Goal: Task Accomplishment & Management: Complete application form

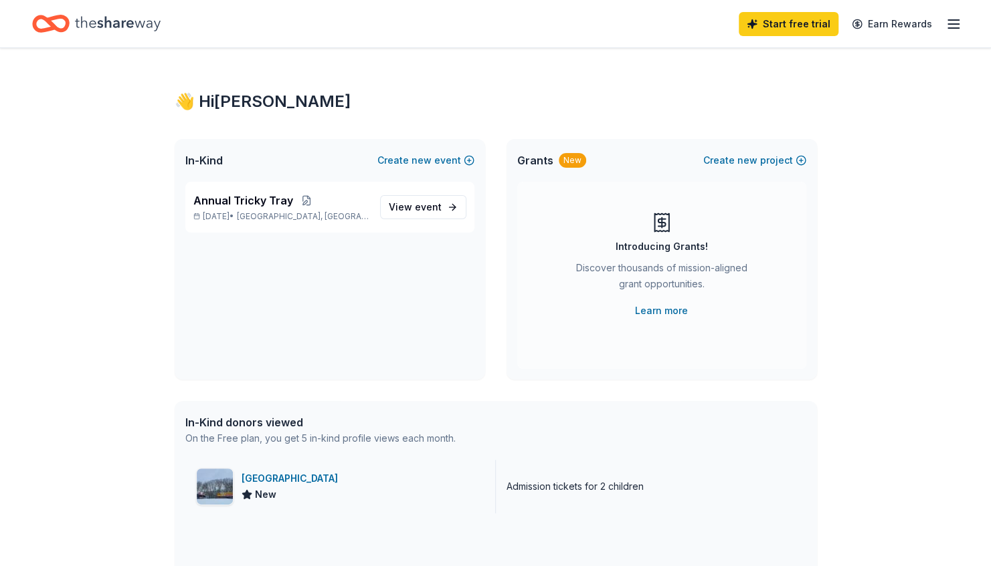
click at [286, 481] on div "Wild West City" at bounding box center [292, 479] width 102 height 16
click at [411, 204] on span "View event" at bounding box center [415, 207] width 53 height 16
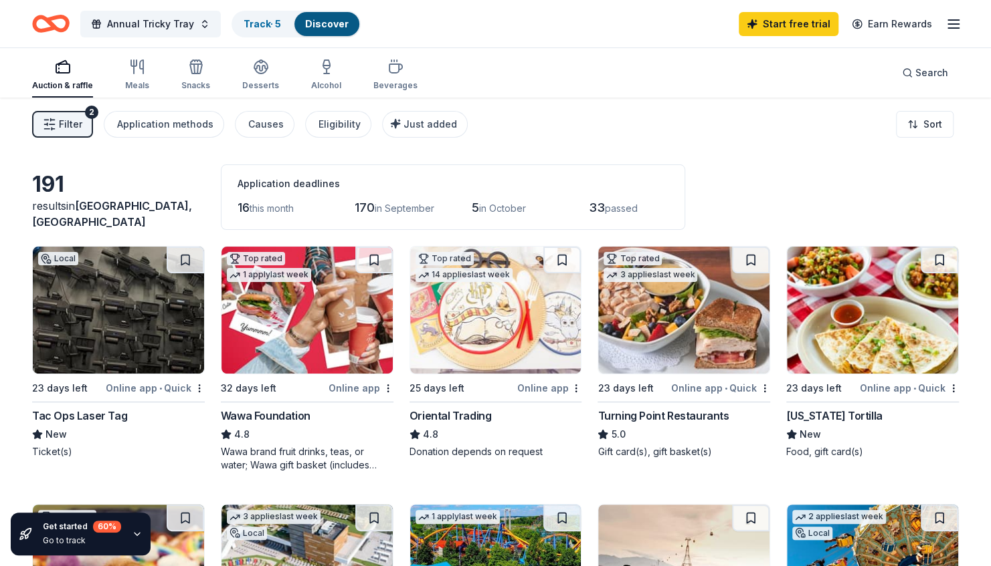
click at [285, 354] on img at bounding box center [306, 310] width 171 height 127
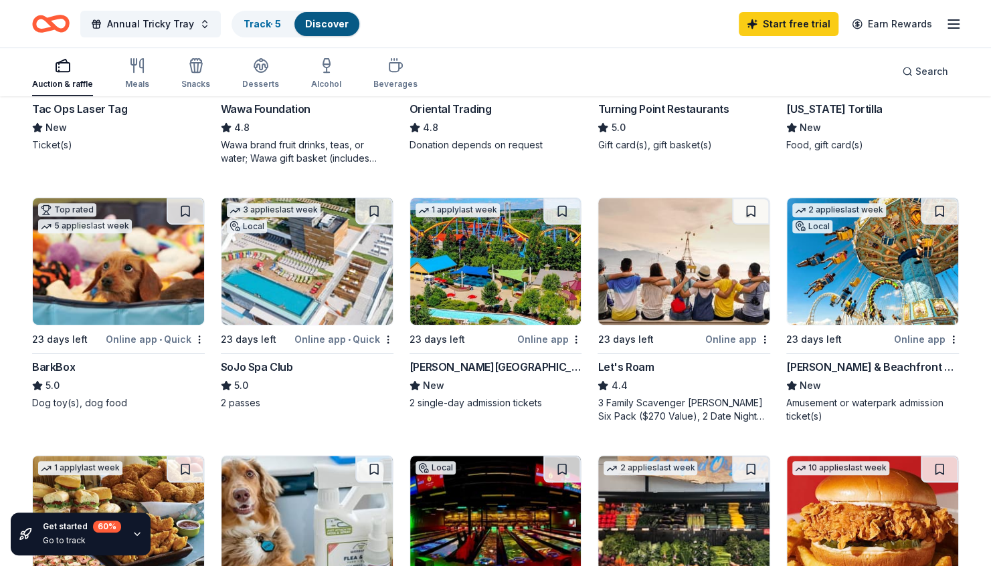
scroll to position [316, 0]
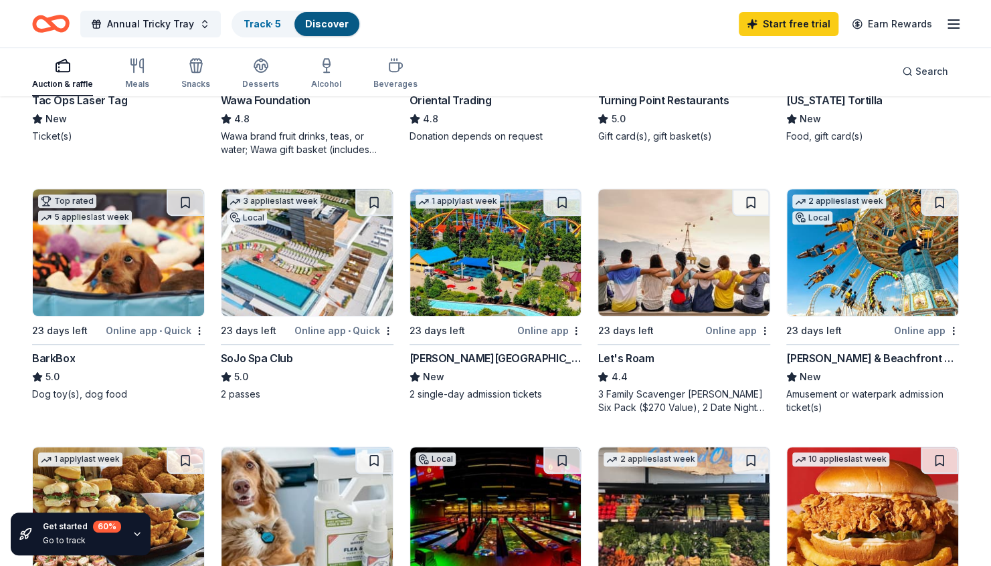
click at [443, 284] on img at bounding box center [495, 252] width 171 height 127
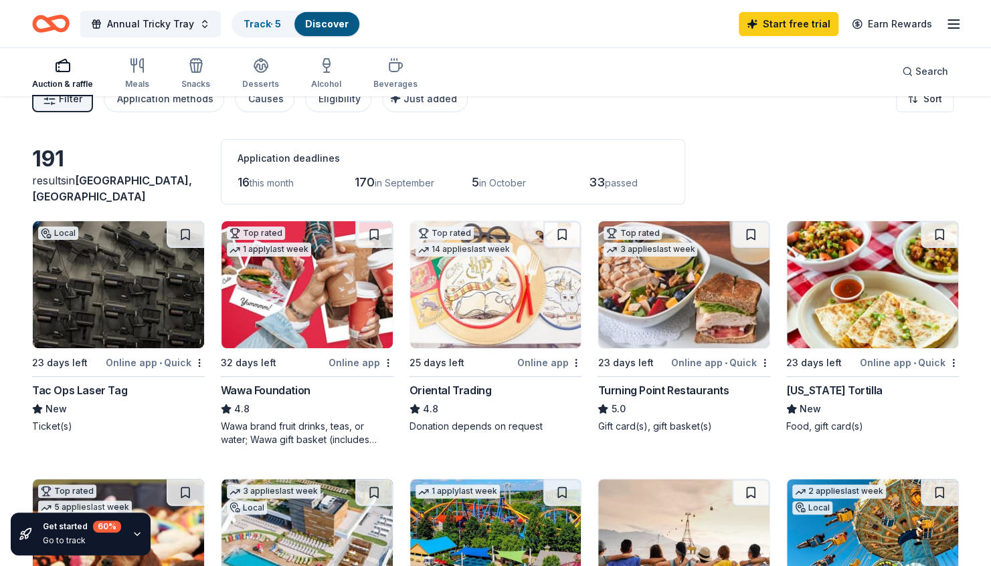
scroll to position [0, 0]
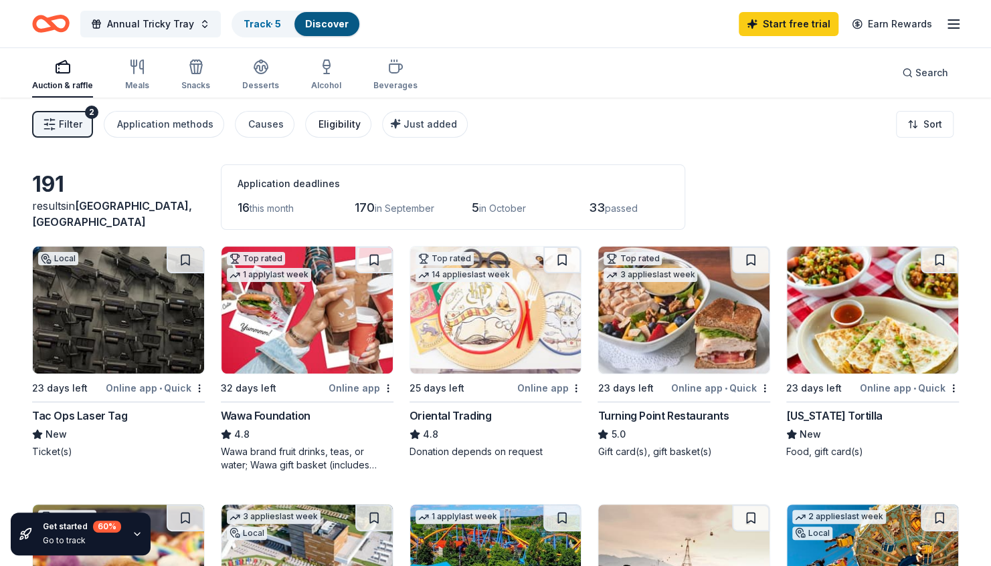
click at [338, 130] on div "Eligibility" at bounding box center [339, 124] width 42 height 16
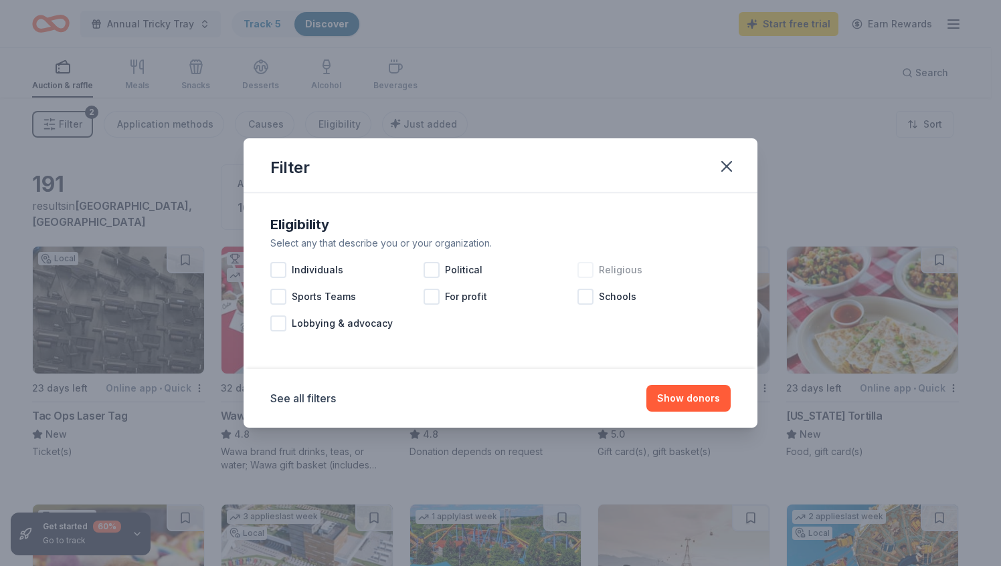
click at [589, 270] on div at bounding box center [585, 270] width 16 height 16
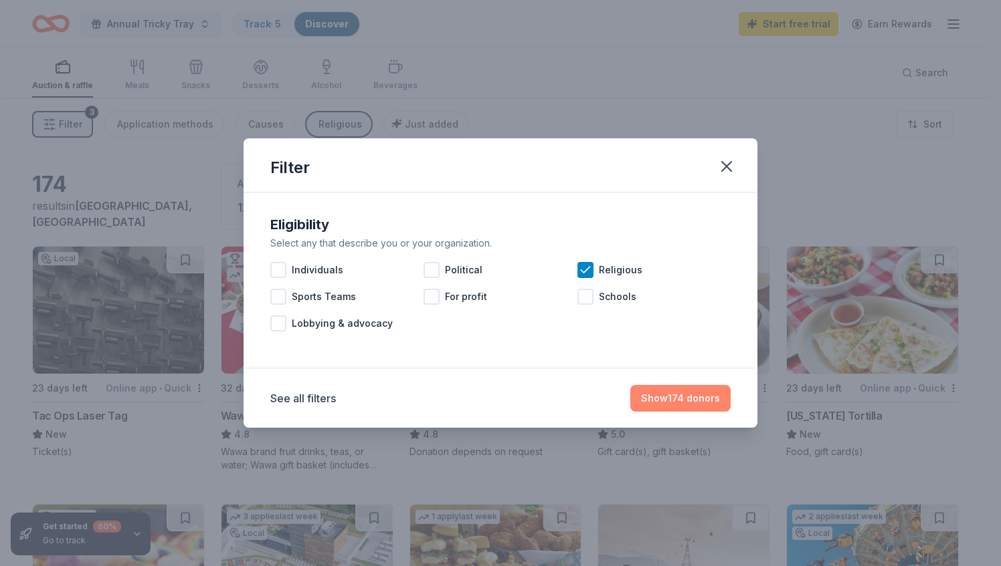
click at [677, 395] on button "Show 174 donors" at bounding box center [680, 398] width 100 height 27
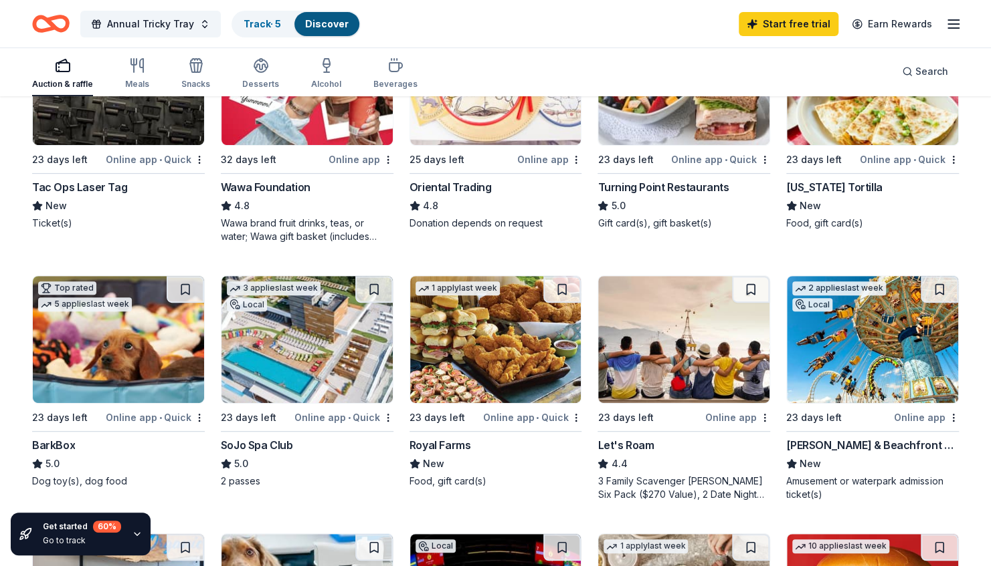
scroll to position [243, 0]
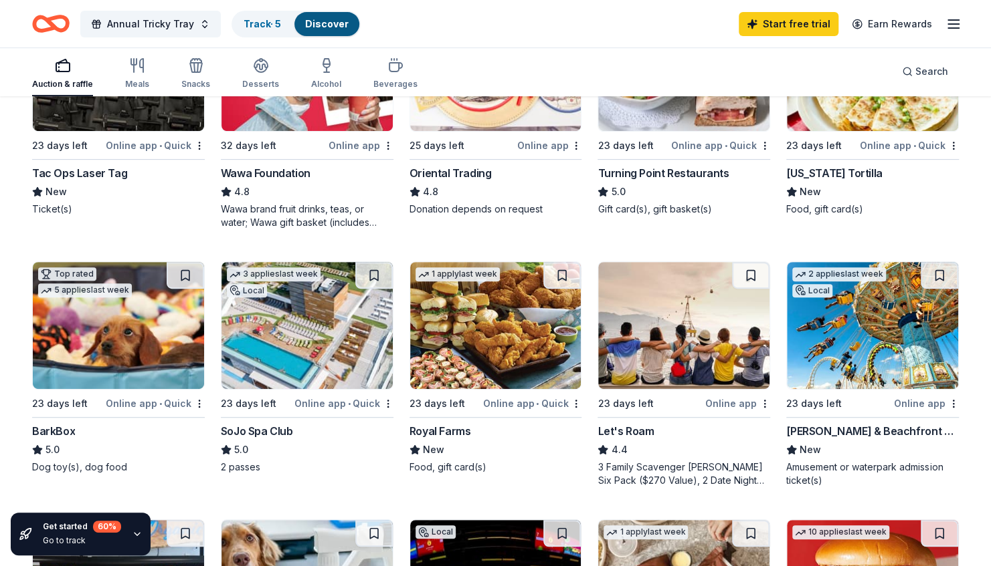
click at [324, 352] on img at bounding box center [306, 325] width 171 height 127
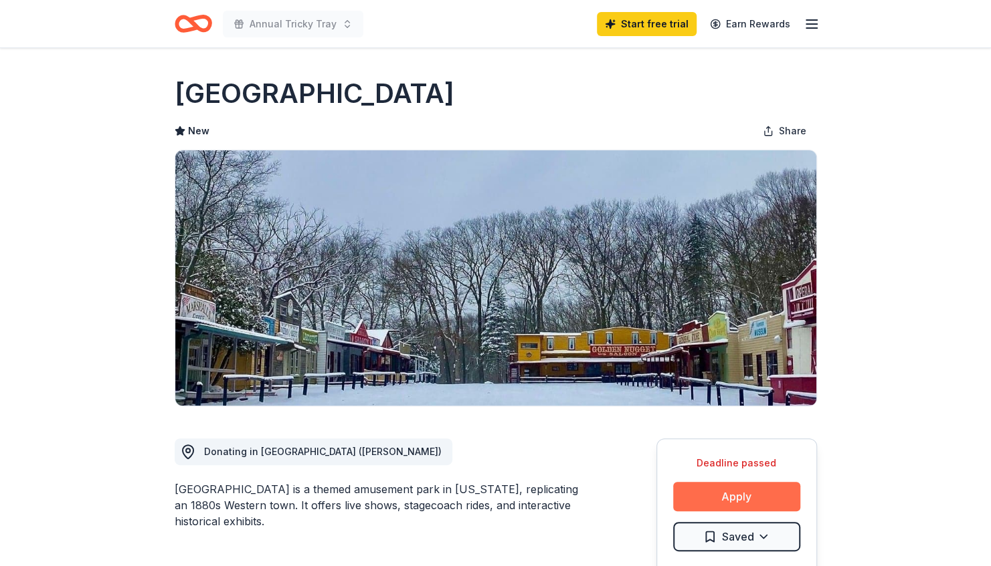
click at [716, 491] on button "Apply" at bounding box center [736, 496] width 127 height 29
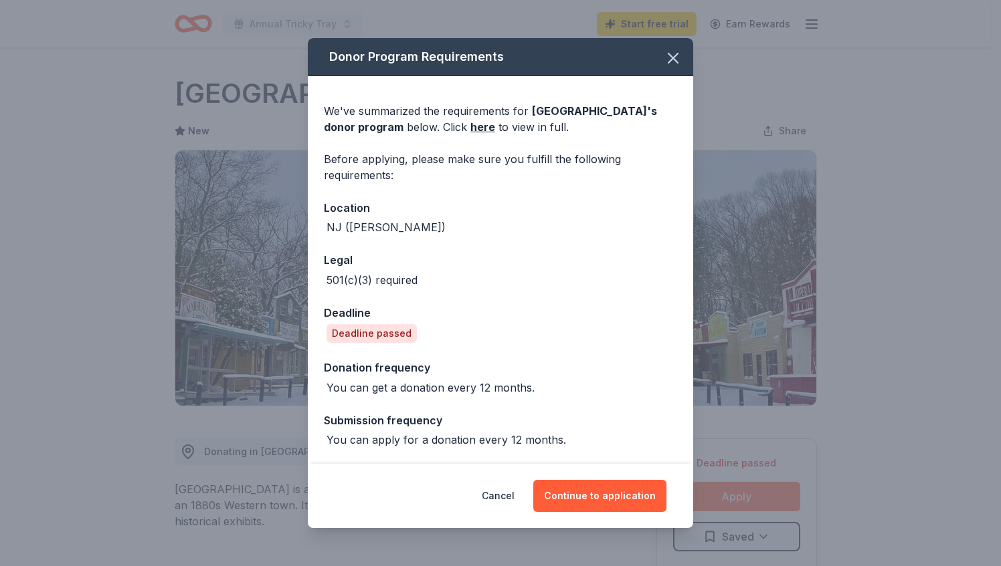
click at [716, 491] on div "Donor Program Requirements We've summarized the requirements for Wild West City…" at bounding box center [500, 283] width 1001 height 566
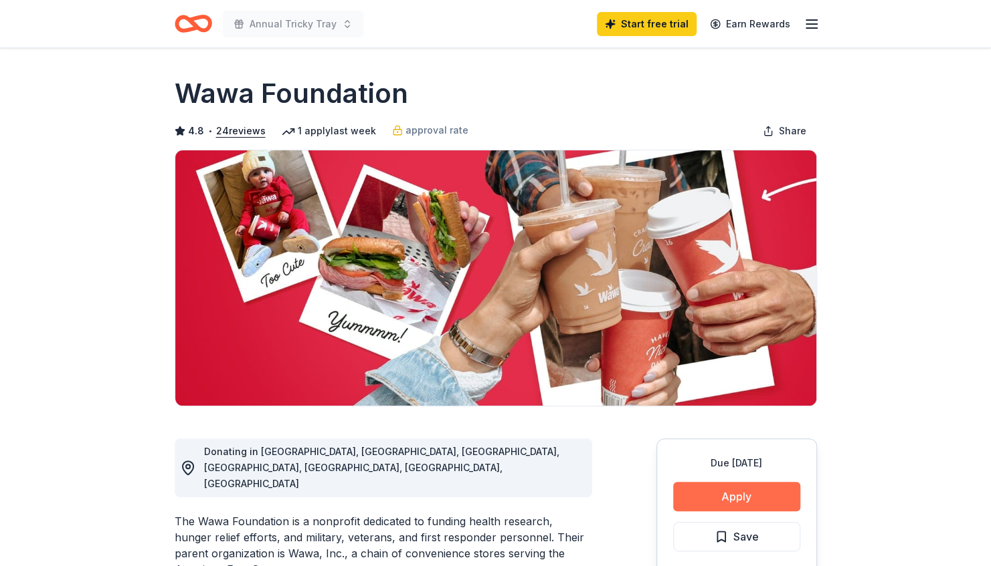
click at [744, 498] on button "Apply" at bounding box center [736, 496] width 127 height 29
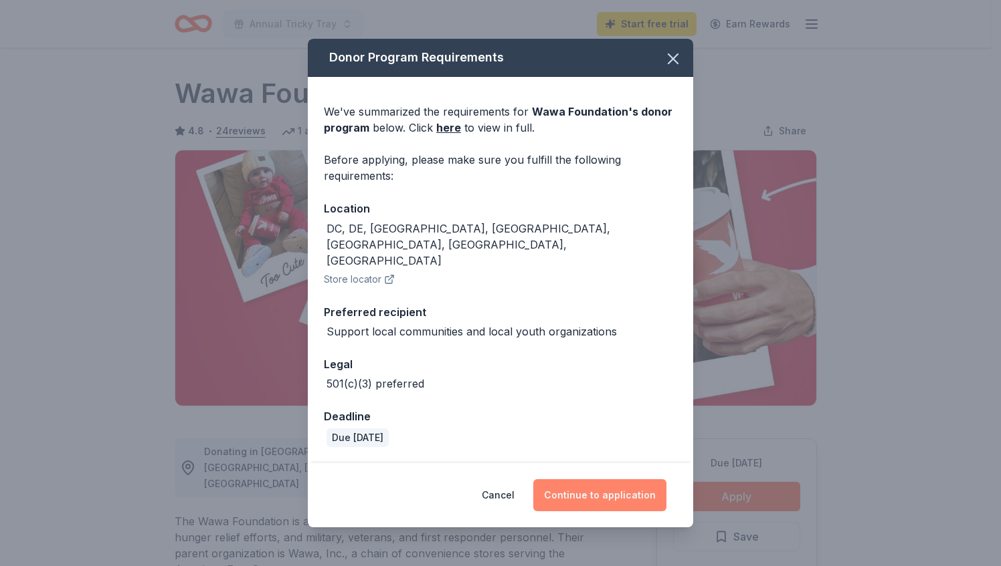
click at [565, 482] on button "Continue to application" at bounding box center [599, 496] width 133 height 32
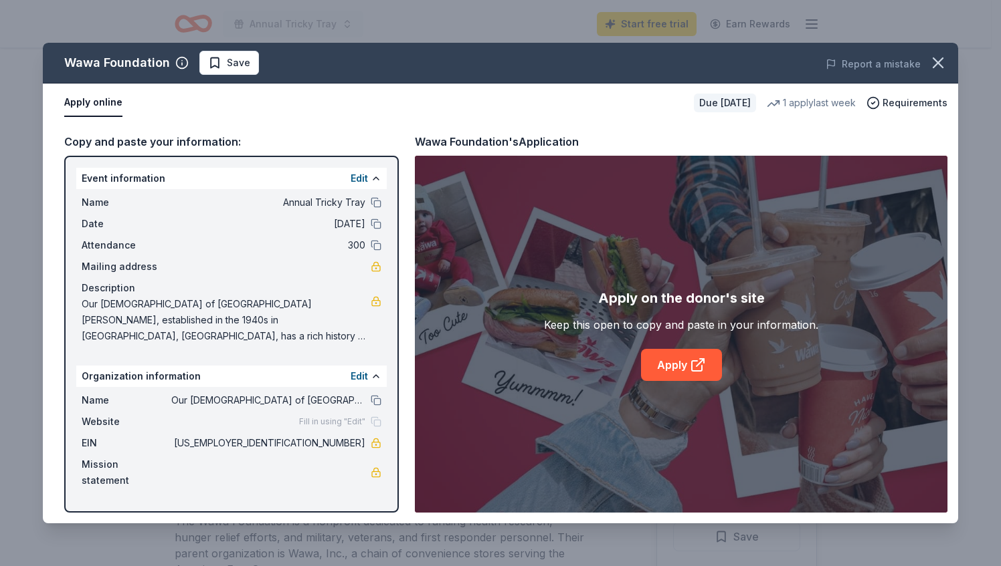
click at [165, 140] on div "Copy and paste your information:" at bounding box center [231, 141] width 334 height 17
click at [690, 364] on icon at bounding box center [698, 365] width 16 height 16
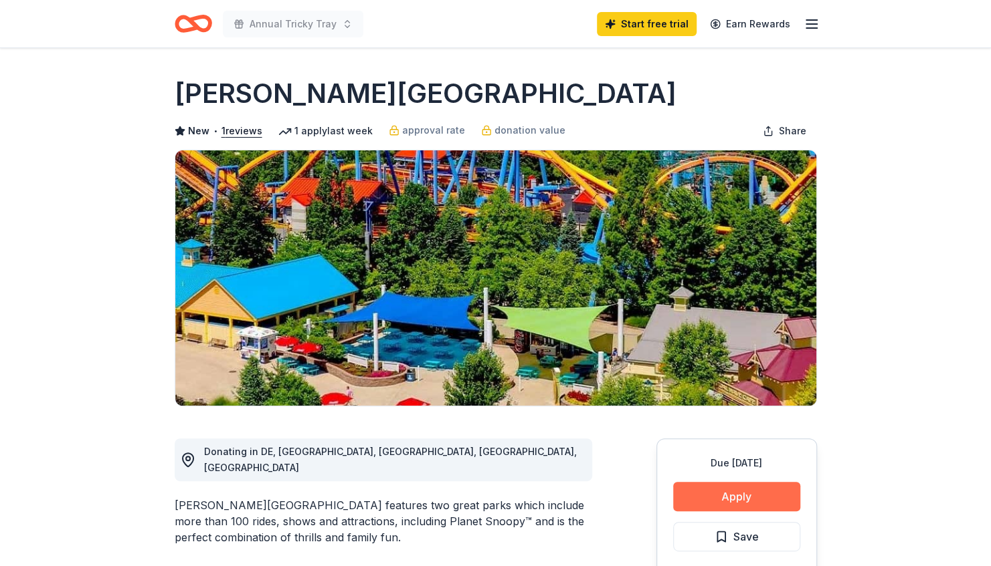
click at [740, 494] on button "Apply" at bounding box center [736, 496] width 127 height 29
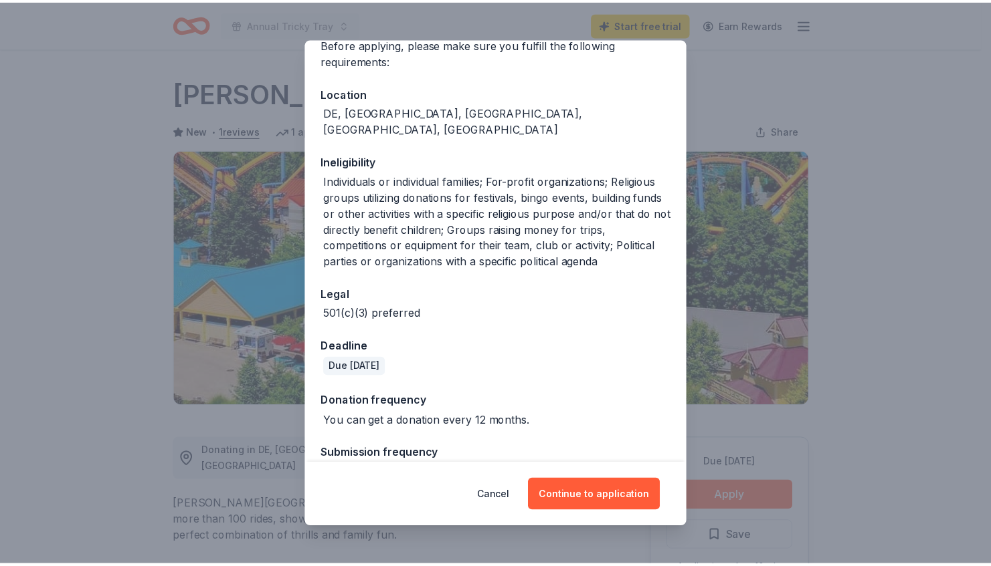
scroll to position [132, 0]
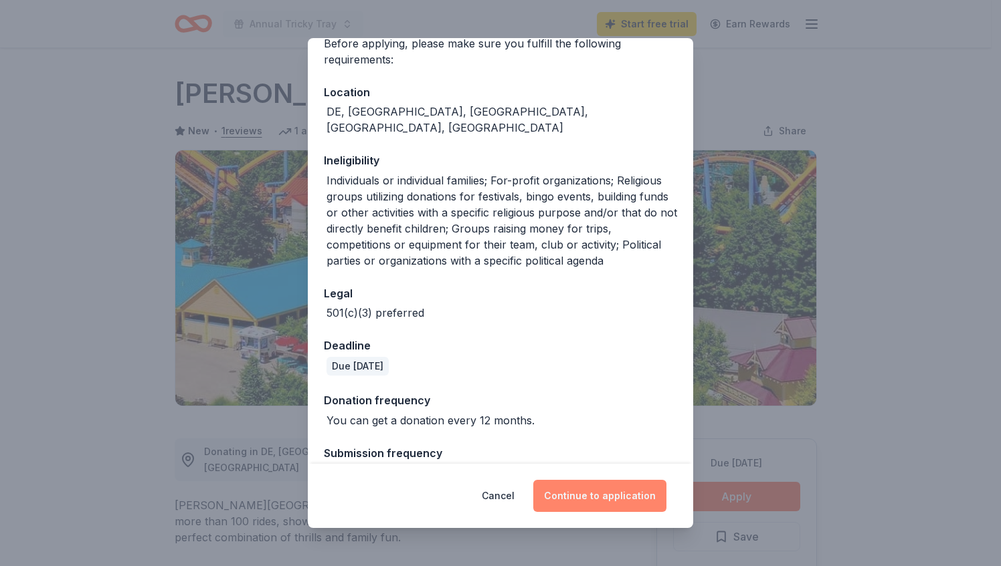
click at [611, 504] on button "Continue to application" at bounding box center [599, 496] width 133 height 32
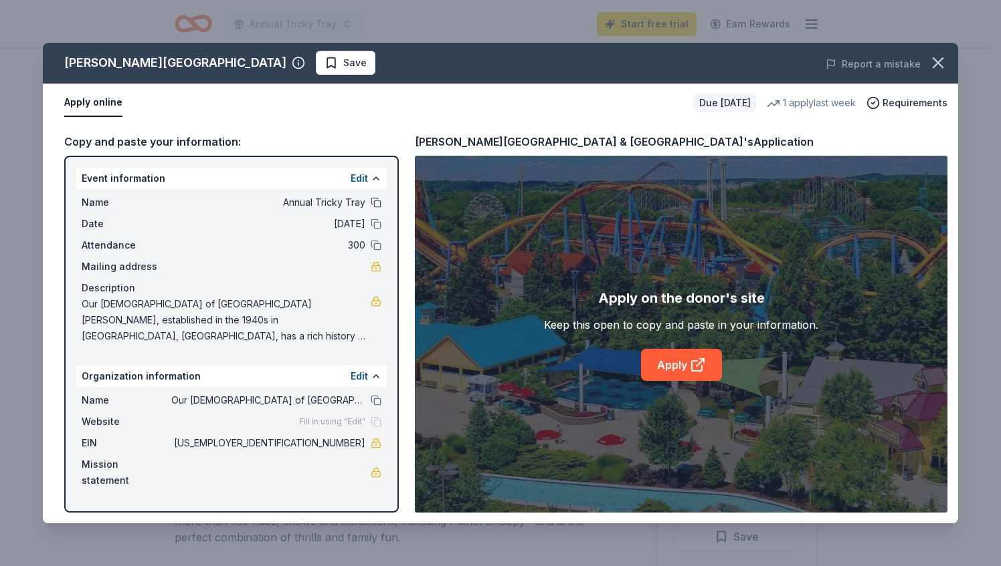
click at [379, 203] on button at bounding box center [376, 202] width 11 height 11
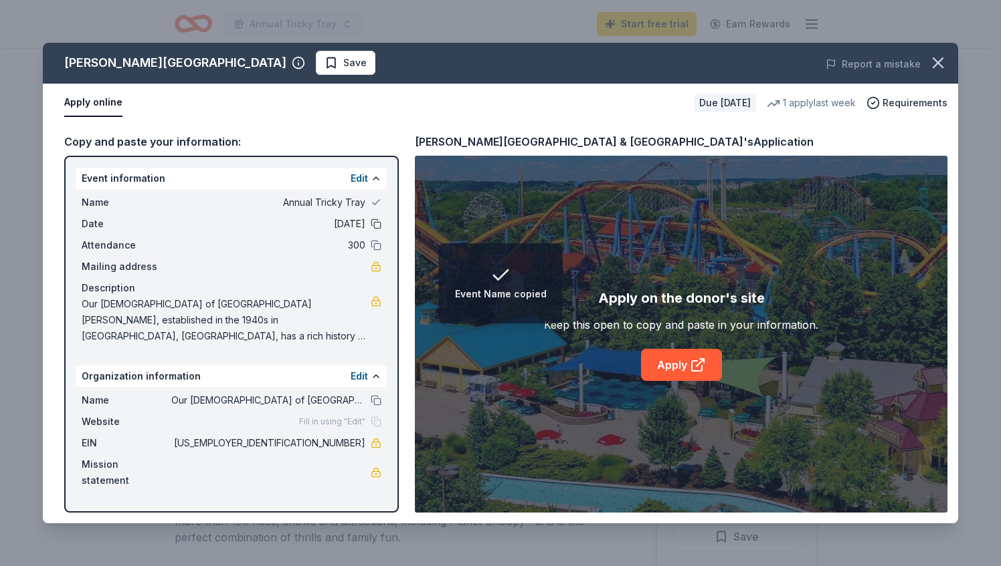
click at [380, 225] on button at bounding box center [376, 224] width 11 height 11
click at [379, 245] on button at bounding box center [376, 245] width 11 height 11
click at [373, 396] on button at bounding box center [376, 400] width 11 height 11
click at [658, 360] on link "Apply" at bounding box center [681, 365] width 81 height 32
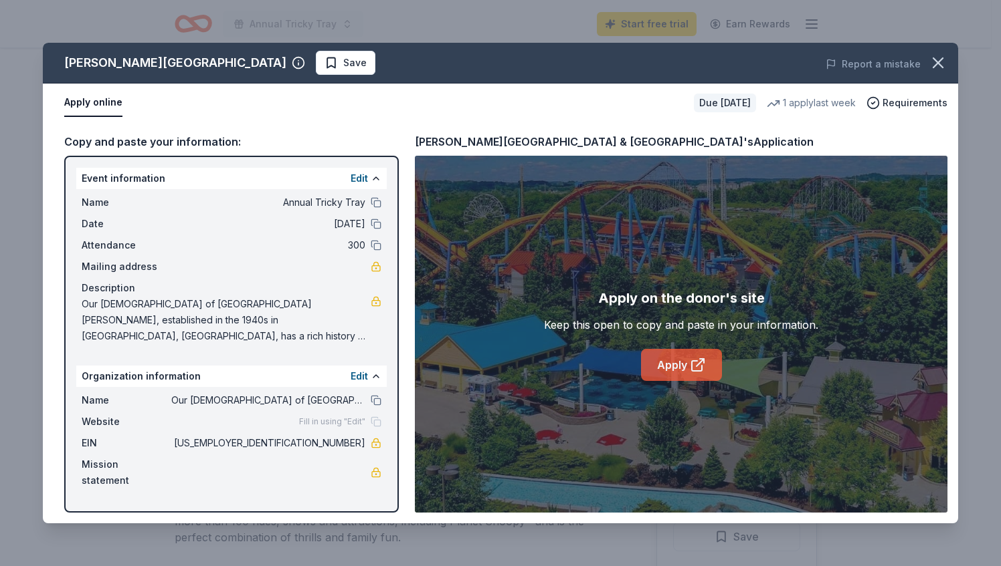
click at [676, 349] on link "Apply" at bounding box center [681, 365] width 81 height 32
click at [938, 66] on icon "button" at bounding box center [937, 63] width 19 height 19
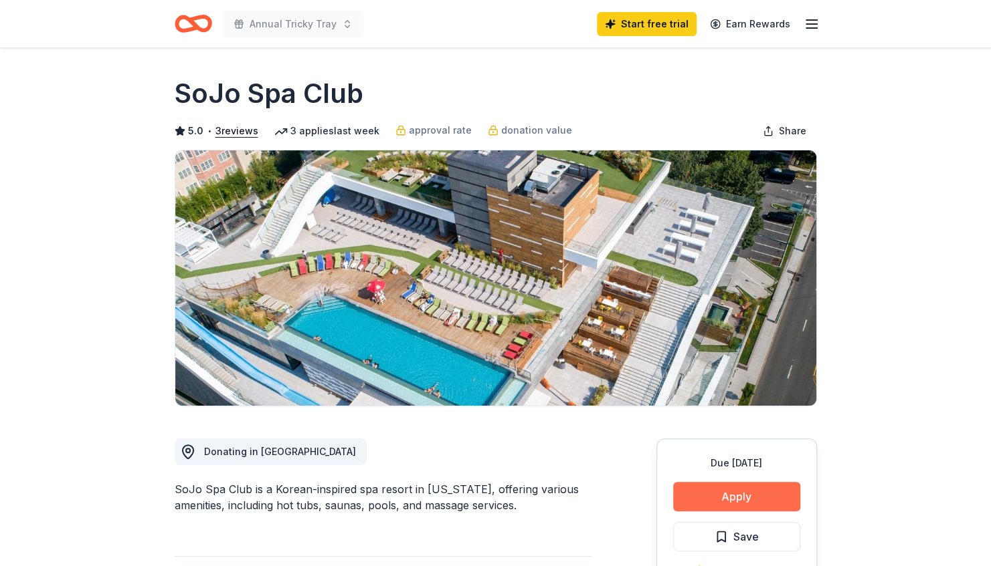
click at [714, 498] on button "Apply" at bounding box center [736, 496] width 127 height 29
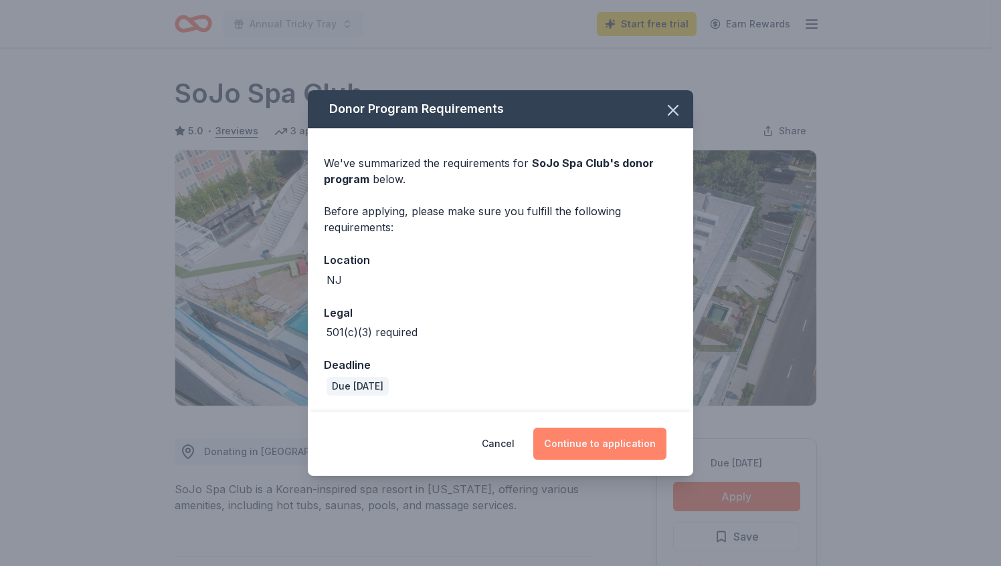
click at [583, 447] on button "Continue to application" at bounding box center [599, 444] width 133 height 32
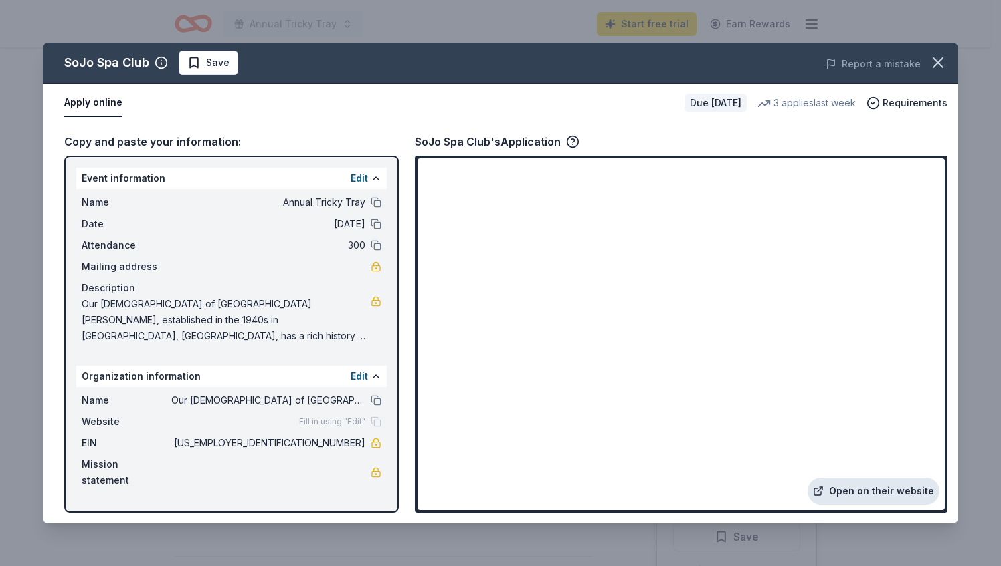
click at [898, 496] on link "Open on their website" at bounding box center [873, 491] width 132 height 27
